Goal: Task Accomplishment & Management: Complete application form

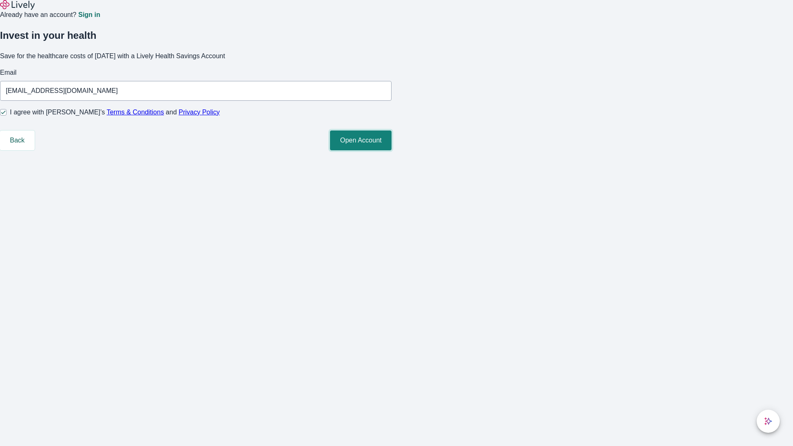
click at [391, 150] on button "Open Account" at bounding box center [361, 140] width 62 height 20
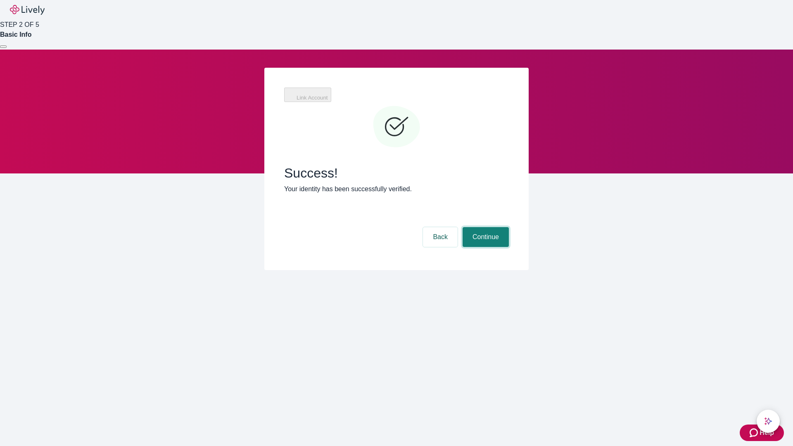
click at [484, 227] on button "Continue" at bounding box center [485, 237] width 46 height 20
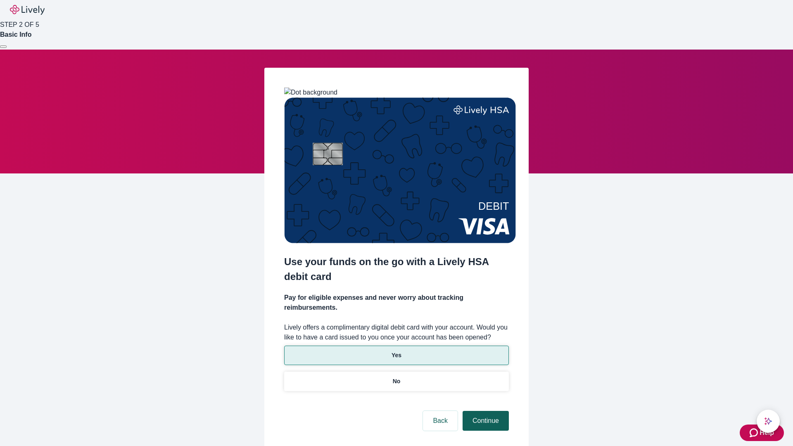
click at [396, 351] on p "Yes" at bounding box center [396, 355] width 10 height 9
click at [484, 411] on button "Continue" at bounding box center [485, 421] width 46 height 20
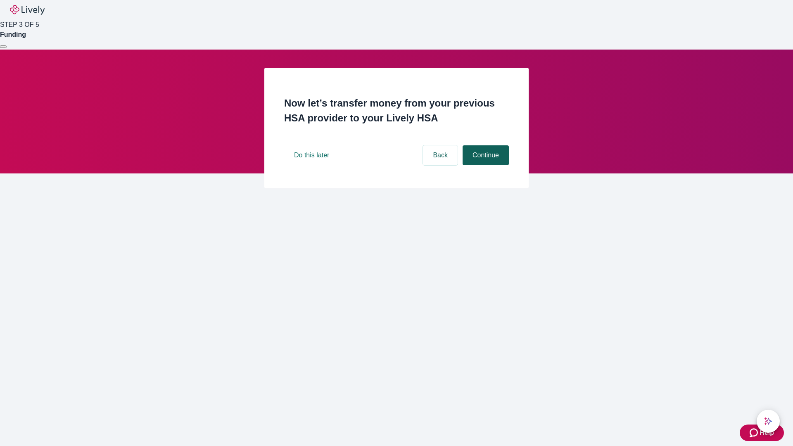
click at [484, 165] on button "Continue" at bounding box center [485, 155] width 46 height 20
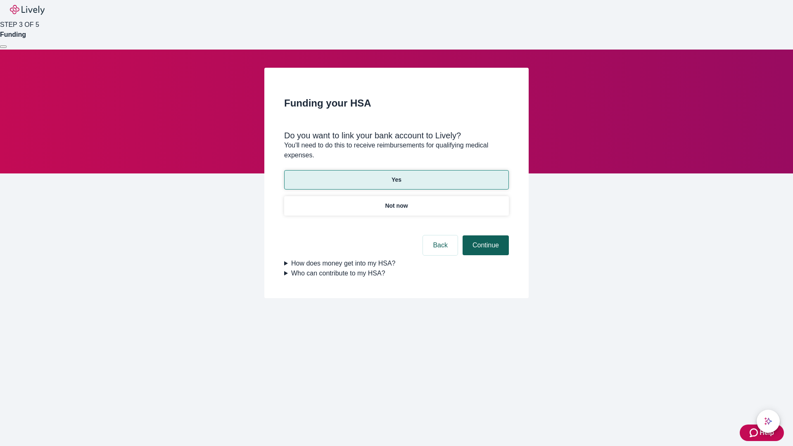
click at [484, 235] on button "Continue" at bounding box center [485, 245] width 46 height 20
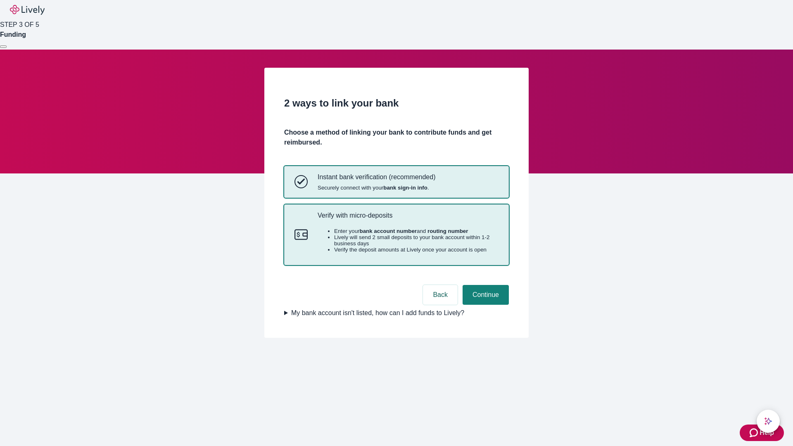
click at [407, 219] on p "Verify with micro-deposits" at bounding box center [407, 215] width 181 height 8
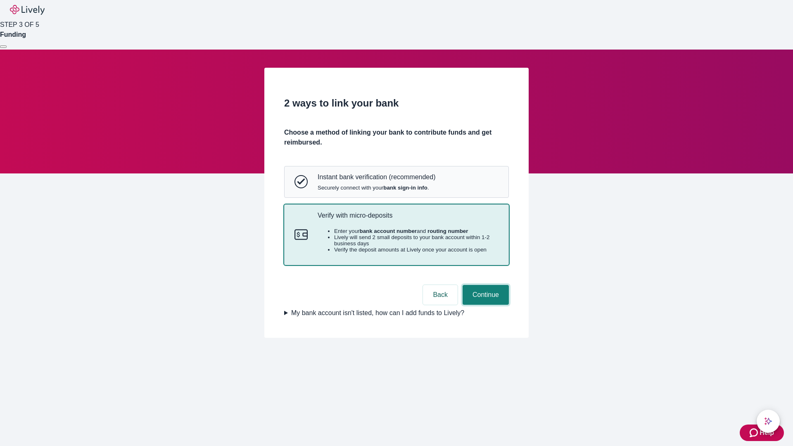
click at [484, 305] on button "Continue" at bounding box center [485, 295] width 46 height 20
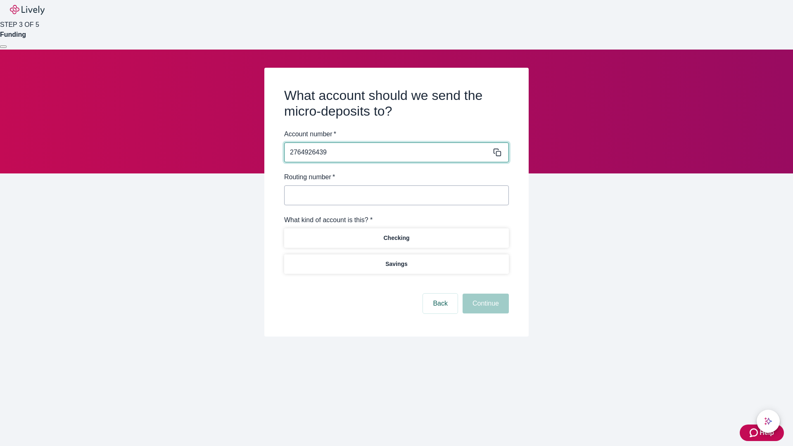
type input "2764926439"
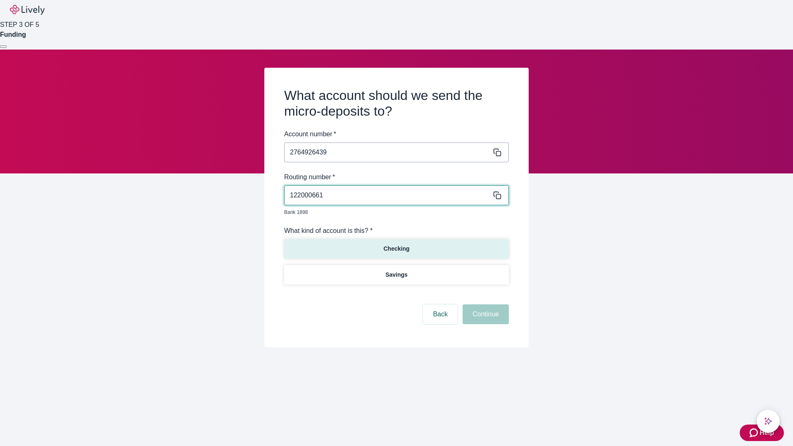
type input "122000661"
click at [396, 244] on p "Checking" at bounding box center [396, 248] width 26 height 9
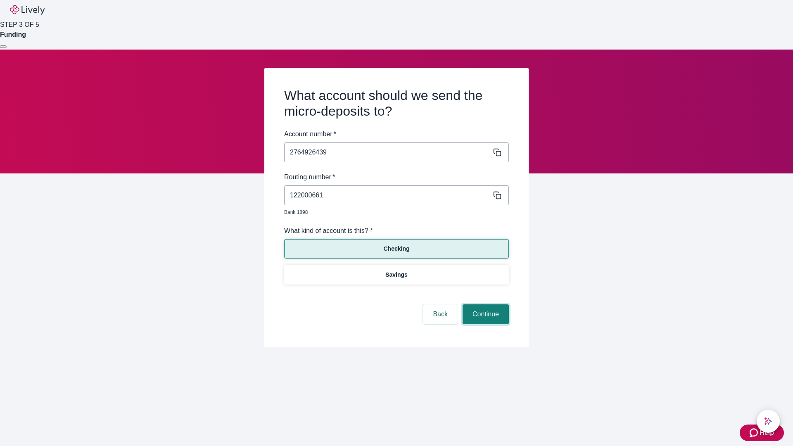
click at [484, 305] on button "Continue" at bounding box center [485, 314] width 46 height 20
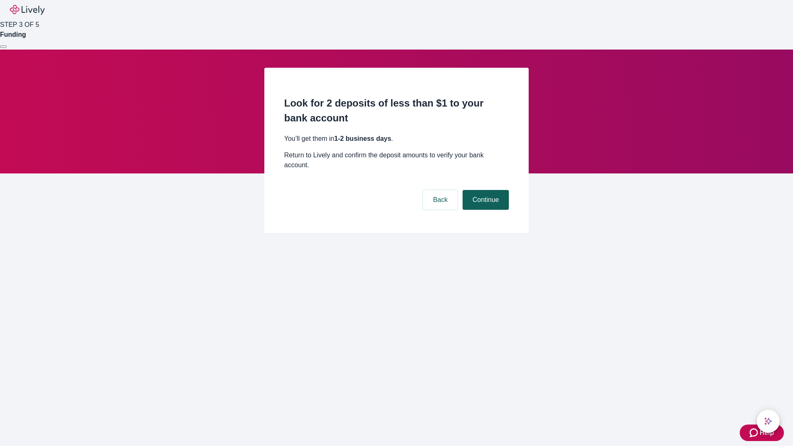
click at [484, 190] on button "Continue" at bounding box center [485, 200] width 46 height 20
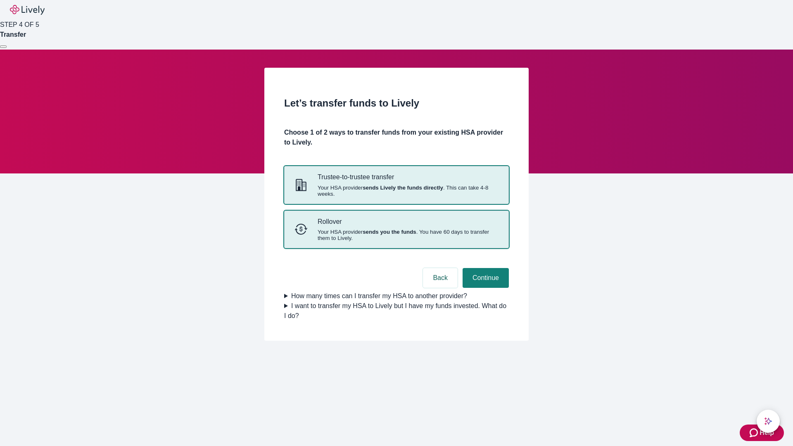
click at [396, 235] on strong "sends you the funds" at bounding box center [389, 232] width 54 height 6
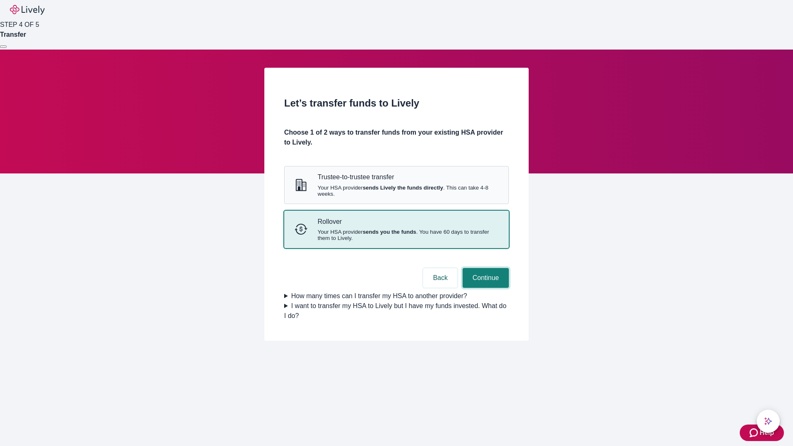
click at [484, 288] on button "Continue" at bounding box center [485, 278] width 46 height 20
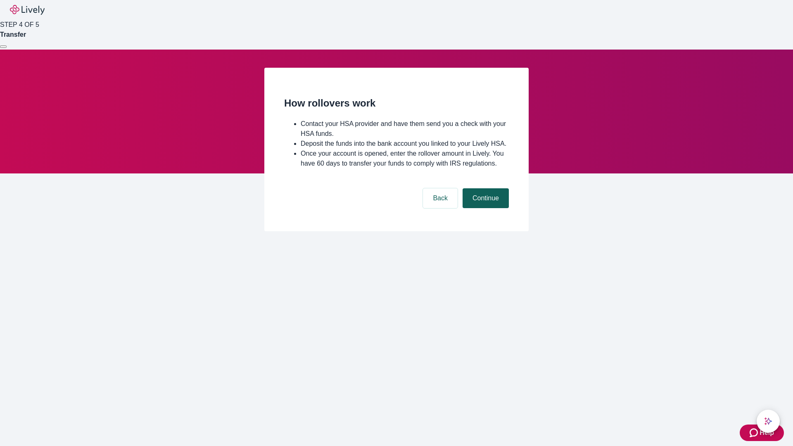
click at [484, 208] on button "Continue" at bounding box center [485, 198] width 46 height 20
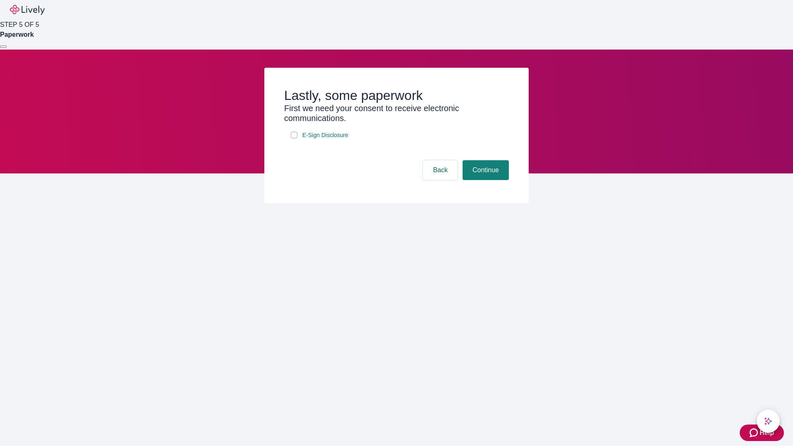
click at [294, 138] on input "E-Sign Disclosure" at bounding box center [294, 135] width 7 height 7
checkbox input "true"
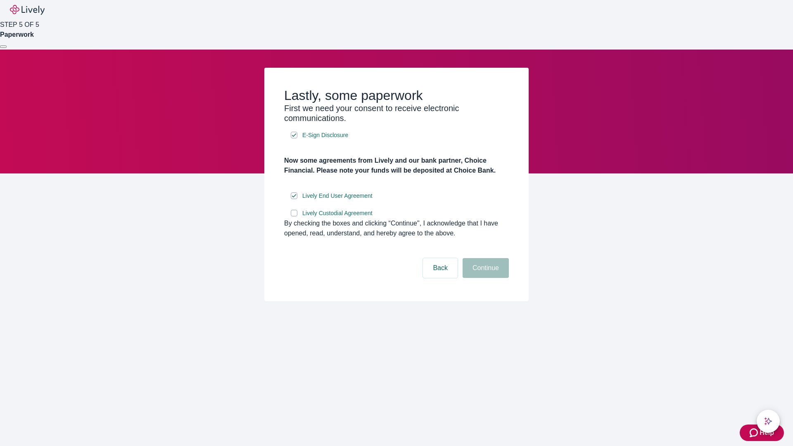
click at [294, 216] on input "Lively Custodial Agreement" at bounding box center [294, 213] width 7 height 7
checkbox input "true"
click at [484, 278] on button "Continue" at bounding box center [485, 268] width 46 height 20
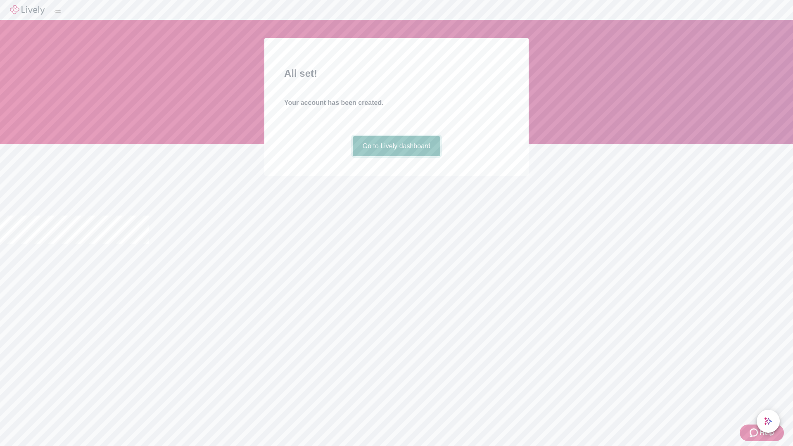
click at [396, 156] on link "Go to Lively dashboard" at bounding box center [397, 146] width 88 height 20
